Goal: Browse casually: Explore the website without a specific task or goal

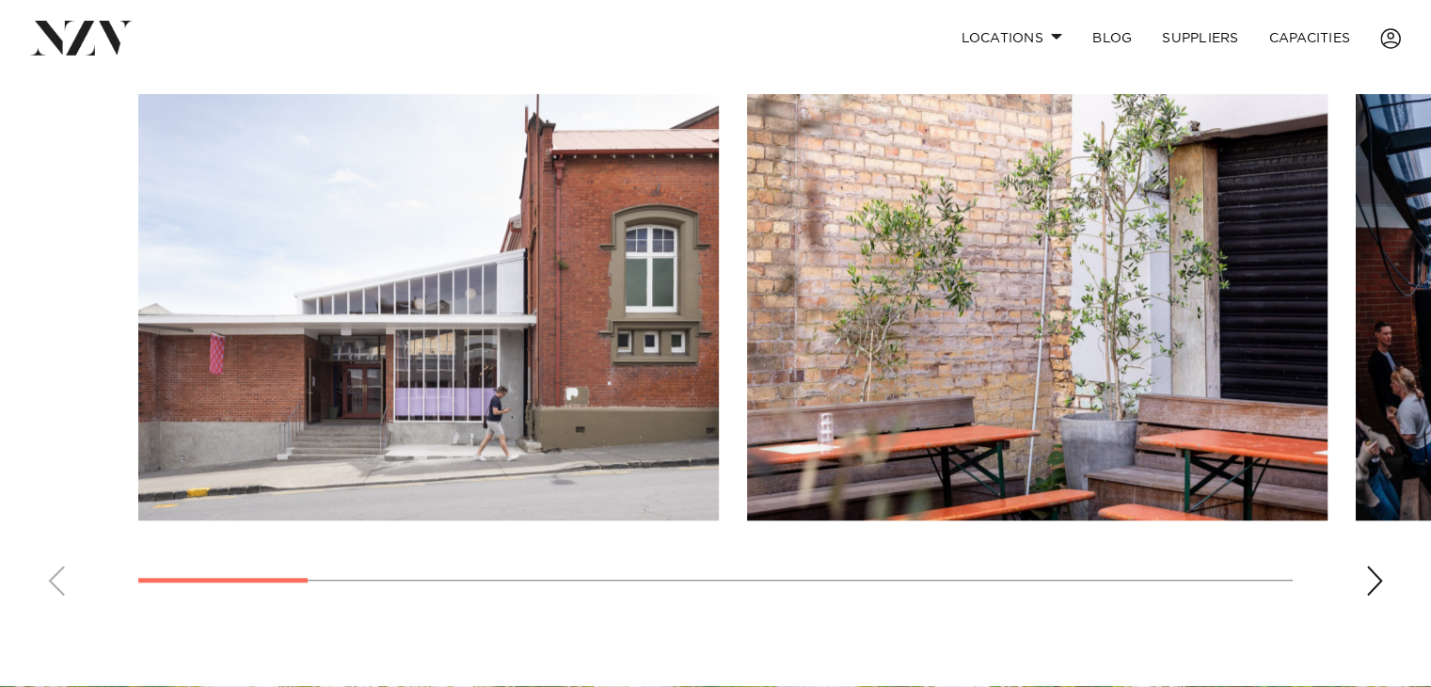
scroll to position [1311, 0]
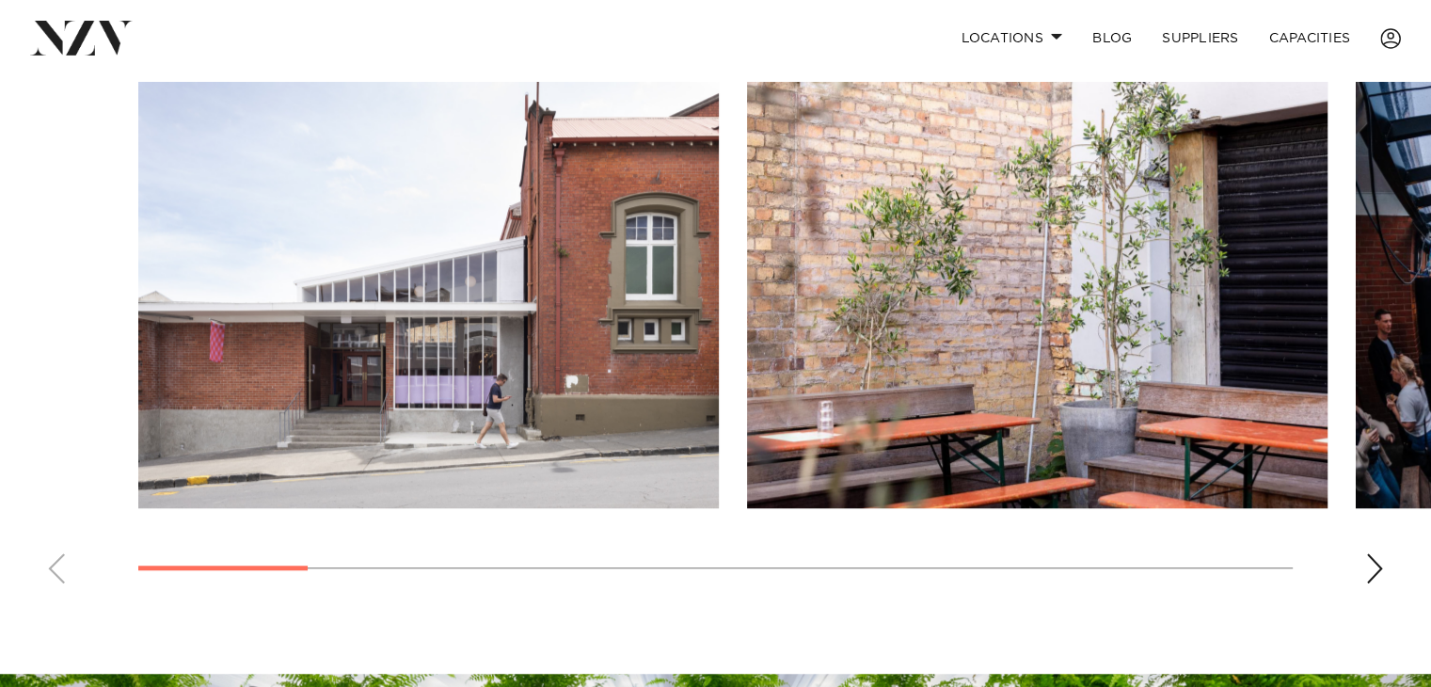
click at [1370, 559] on div "Next slide" at bounding box center [1374, 568] width 19 height 30
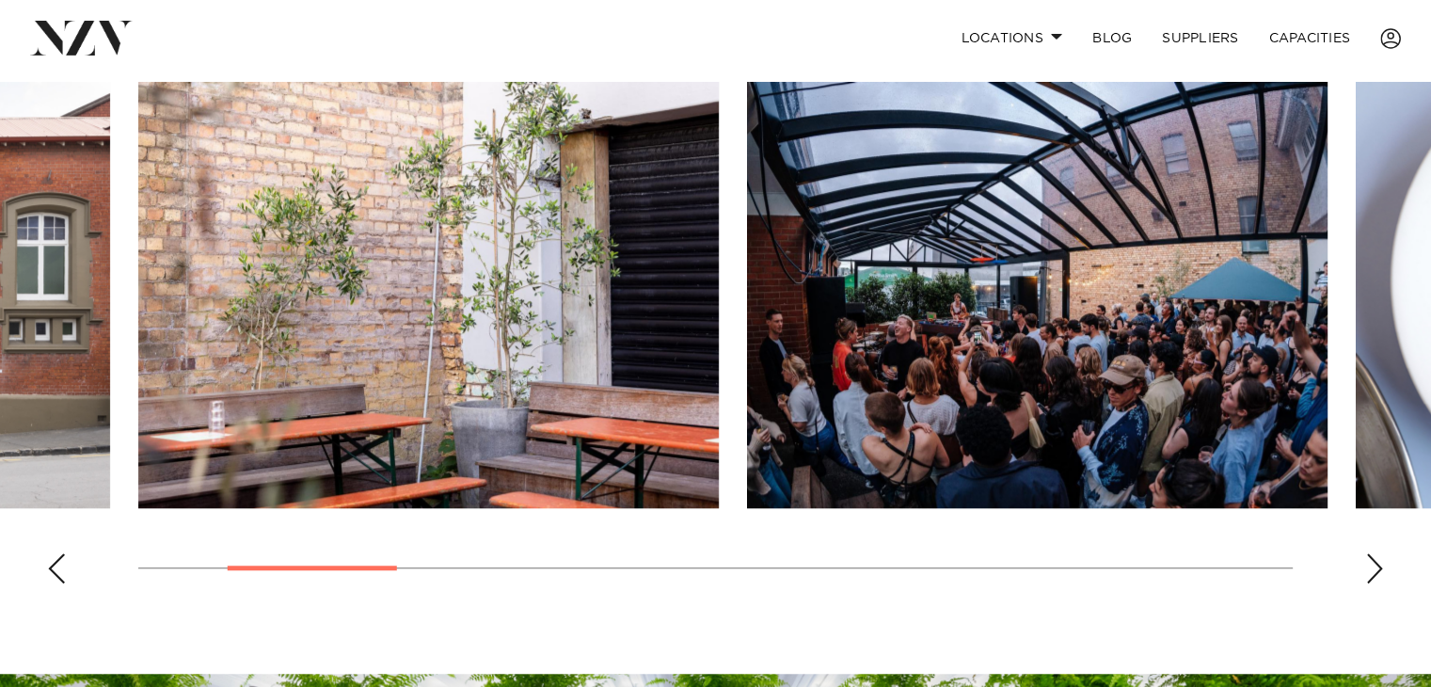
click at [1370, 559] on div "Next slide" at bounding box center [1374, 568] width 19 height 30
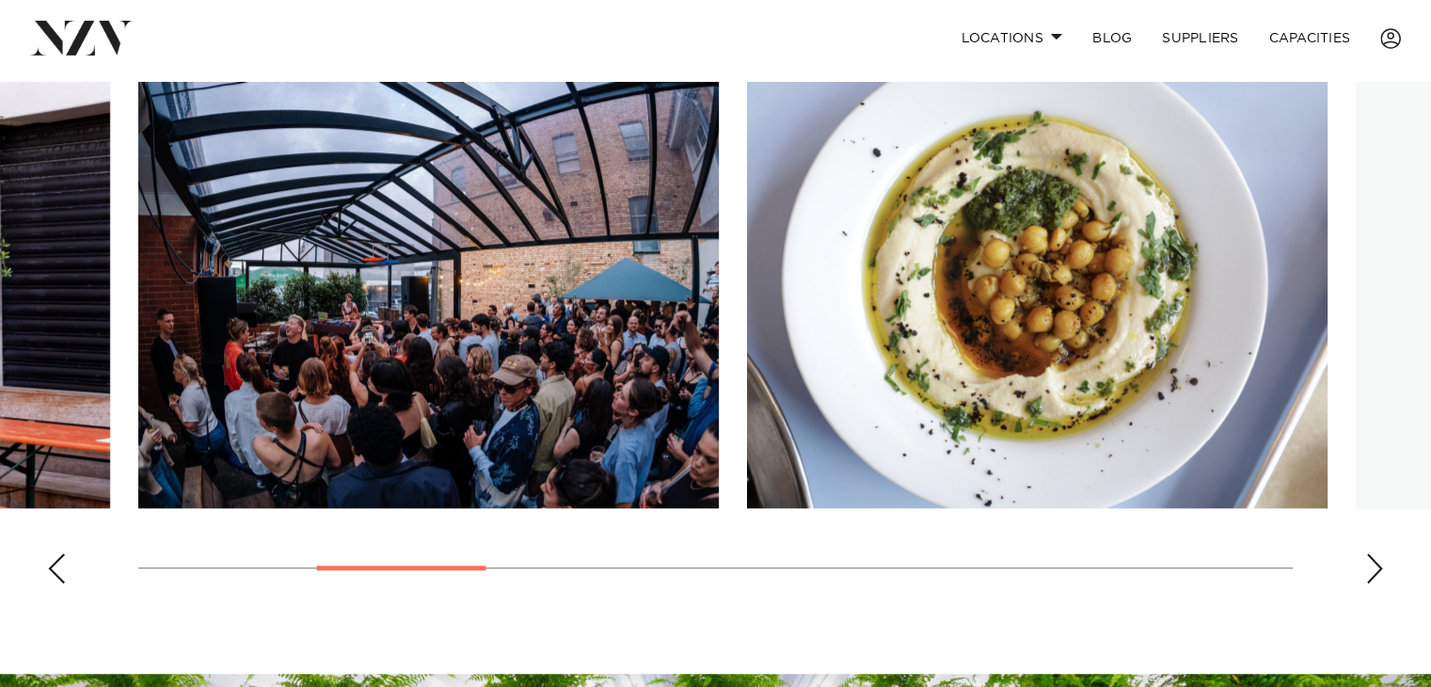
click at [1370, 559] on div "Next slide" at bounding box center [1374, 568] width 19 height 30
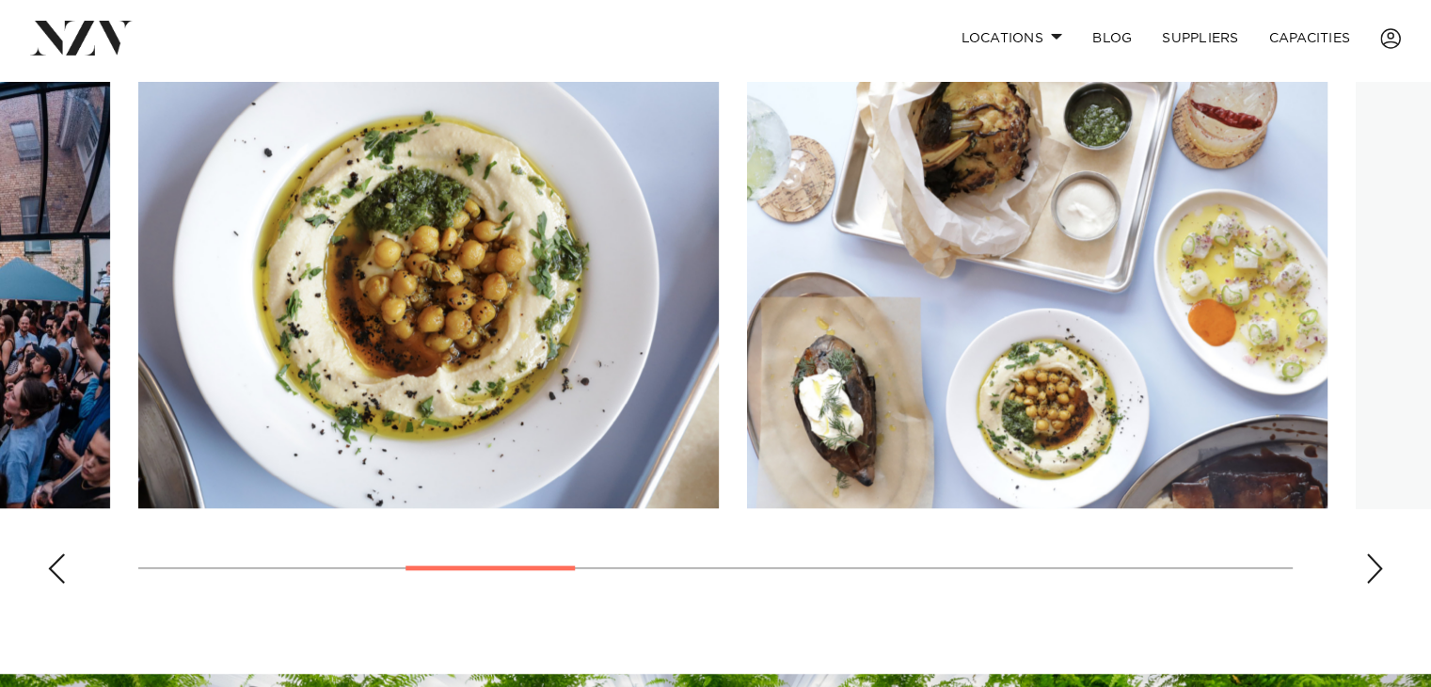
click at [1370, 559] on div "Next slide" at bounding box center [1374, 568] width 19 height 30
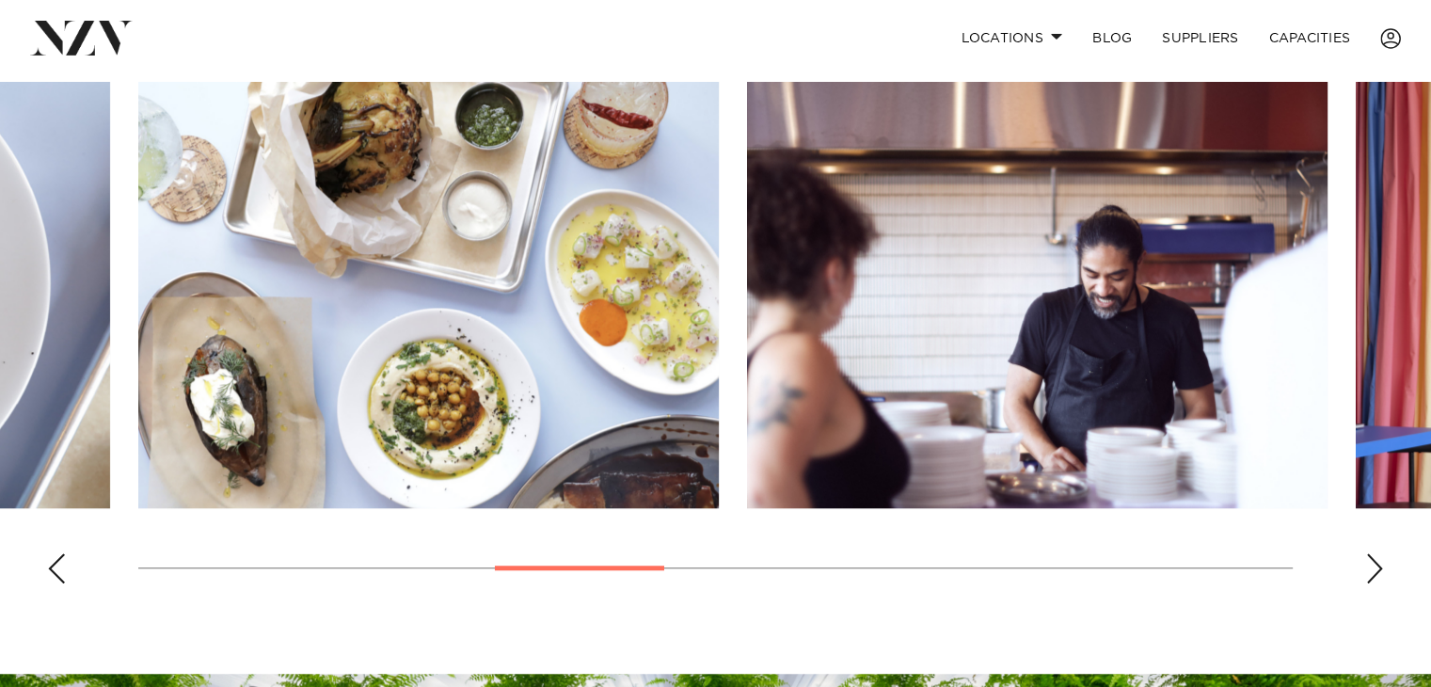
click at [1370, 559] on div "Next slide" at bounding box center [1374, 568] width 19 height 30
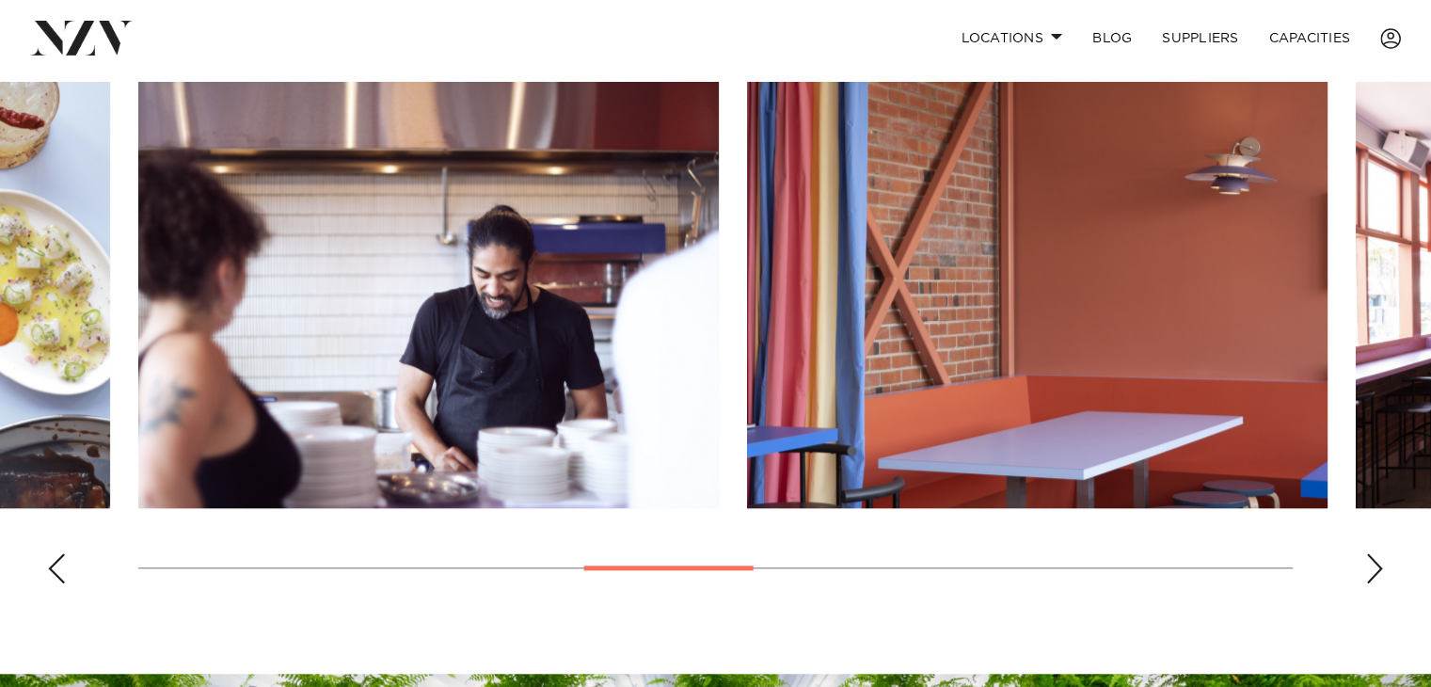
click at [1370, 559] on div "Next slide" at bounding box center [1374, 568] width 19 height 30
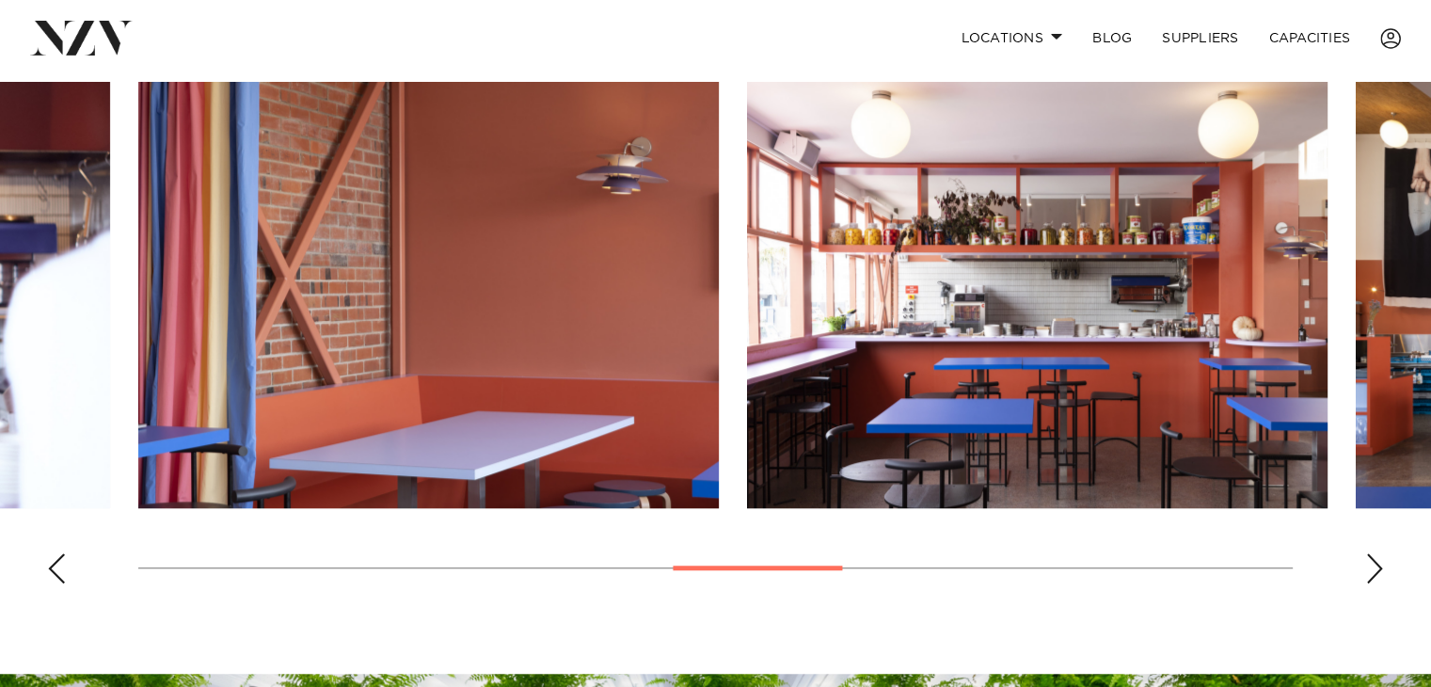
click at [1370, 559] on div "Next slide" at bounding box center [1374, 568] width 19 height 30
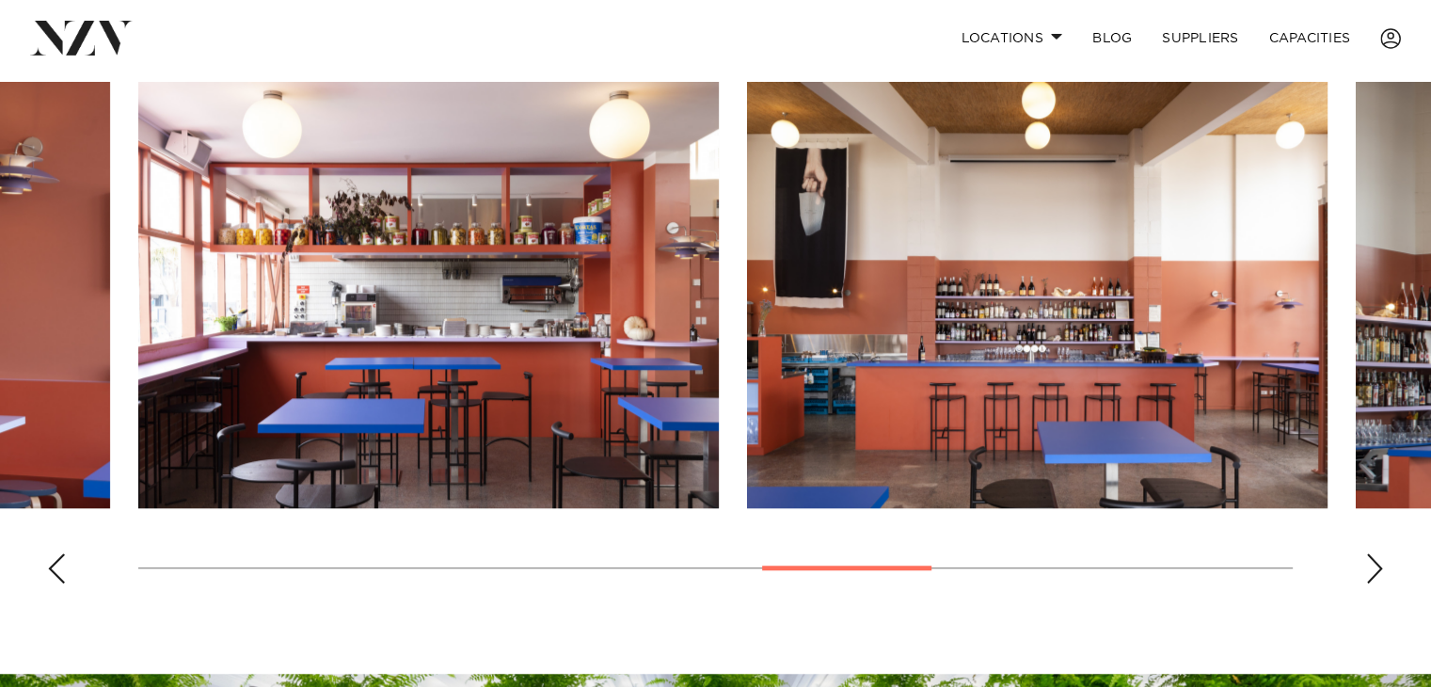
click at [1370, 559] on div "Next slide" at bounding box center [1374, 568] width 19 height 30
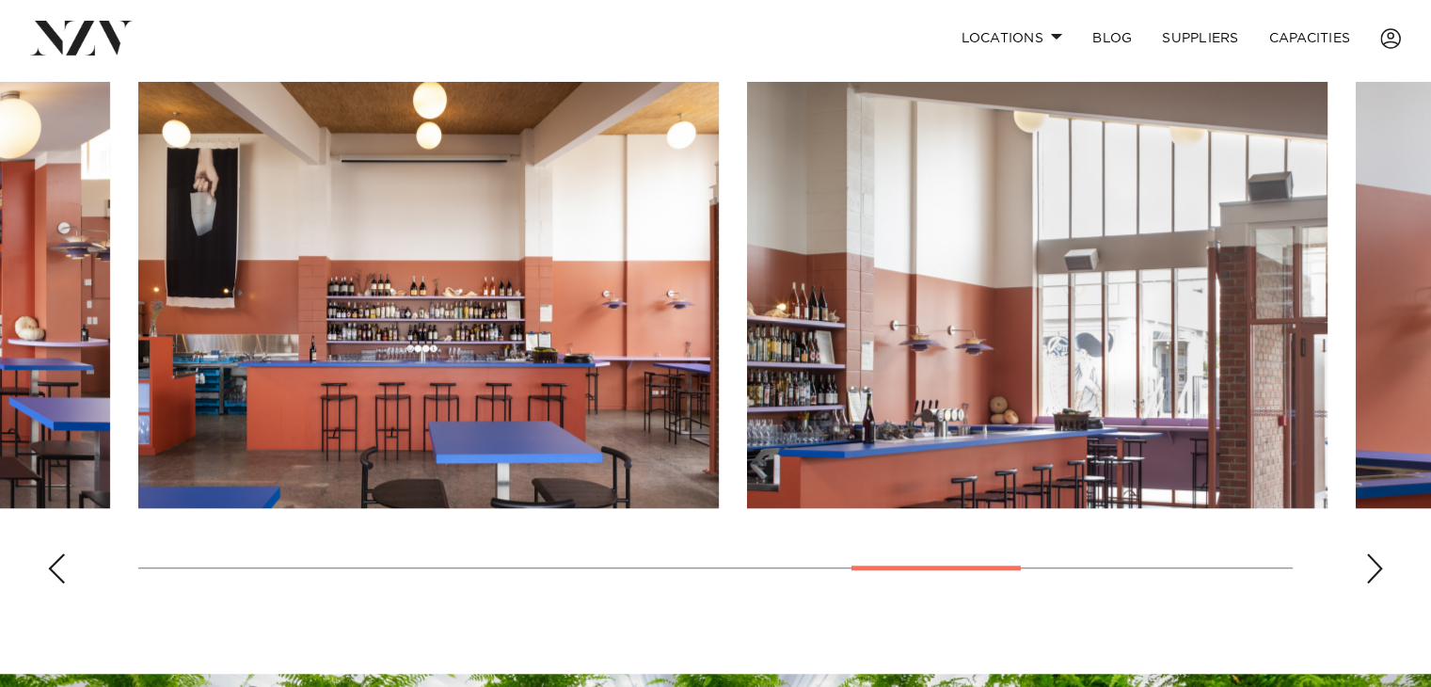
click at [1370, 559] on div "Next slide" at bounding box center [1374, 568] width 19 height 30
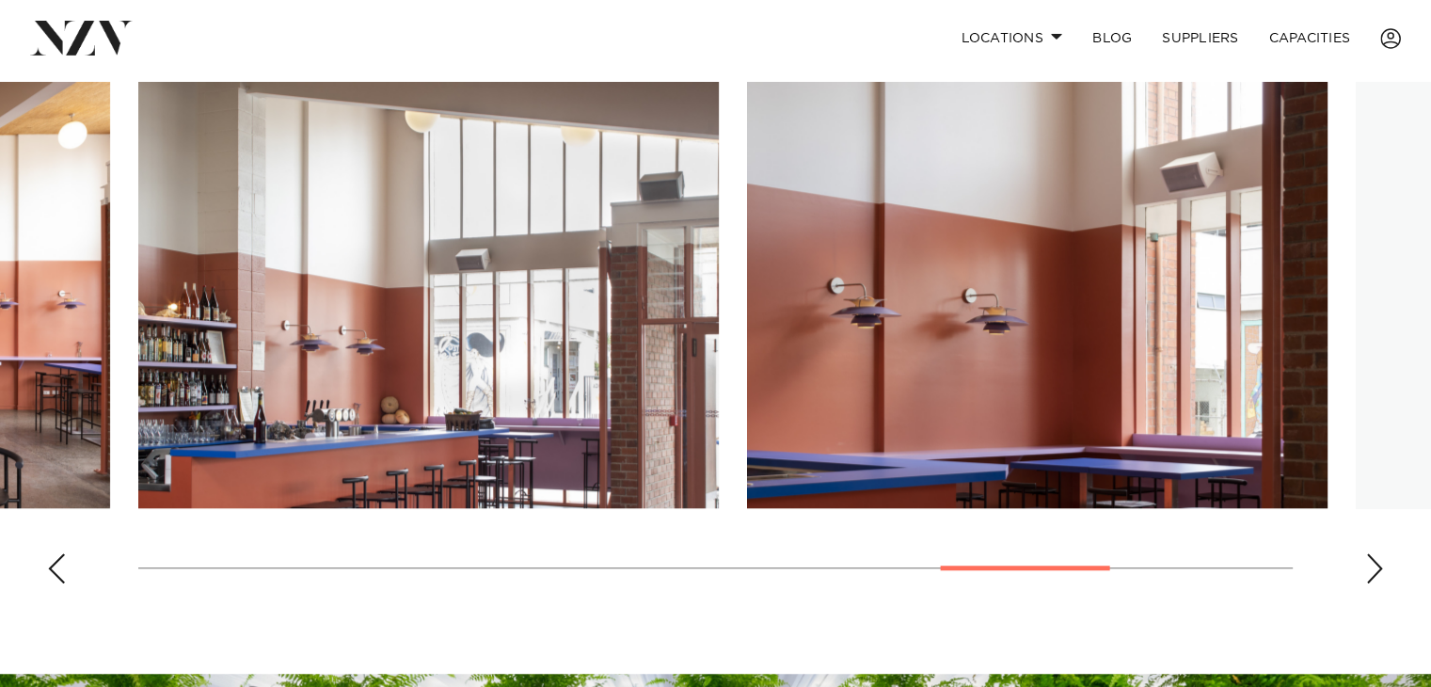
click at [1370, 559] on div "Next slide" at bounding box center [1374, 568] width 19 height 30
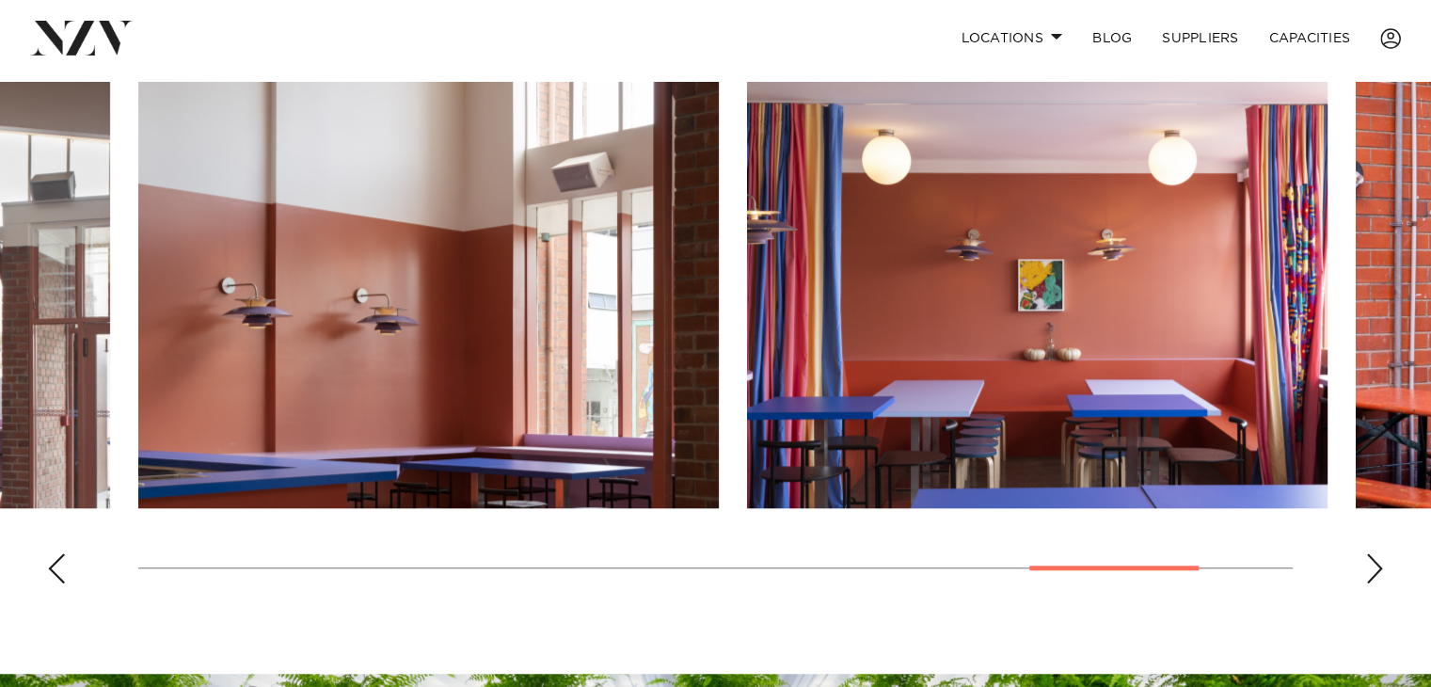
click at [1370, 559] on div "Next slide" at bounding box center [1374, 568] width 19 height 30
